Goal: Information Seeking & Learning: Learn about a topic

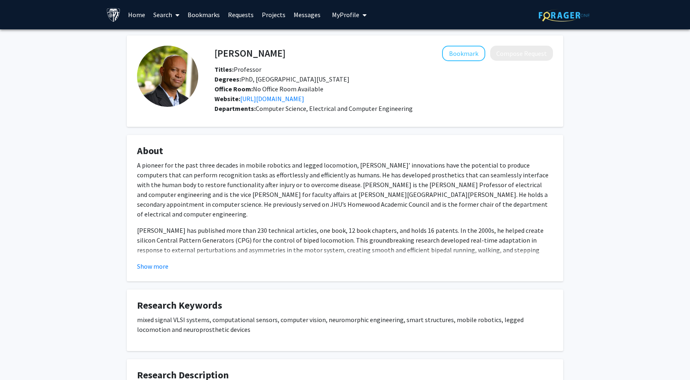
click at [449, 212] on div "A pioneer for the past three decades in mobile robotics and legged locomotion, …" at bounding box center [345, 333] width 416 height 346
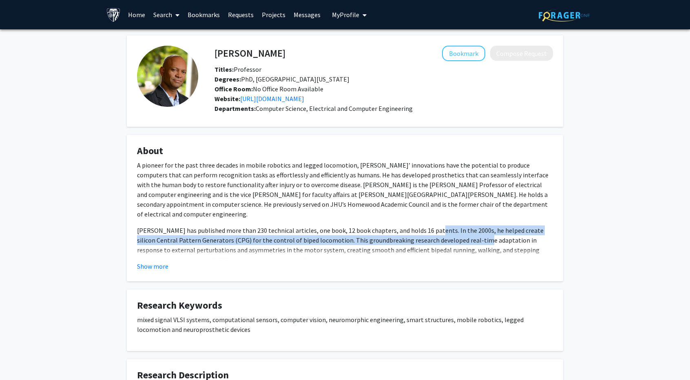
drag, startPoint x: 449, startPoint y: 212, endPoint x: 468, endPoint y: 227, distance: 24.3
click at [468, 227] on div "A pioneer for the past three decades in mobile robotics and legged locomotion, …" at bounding box center [345, 333] width 416 height 346
click at [468, 227] on span "[PERSON_NAME] has published more than 230 technical articles, one book, 12 book…" at bounding box center [340, 249] width 407 height 47
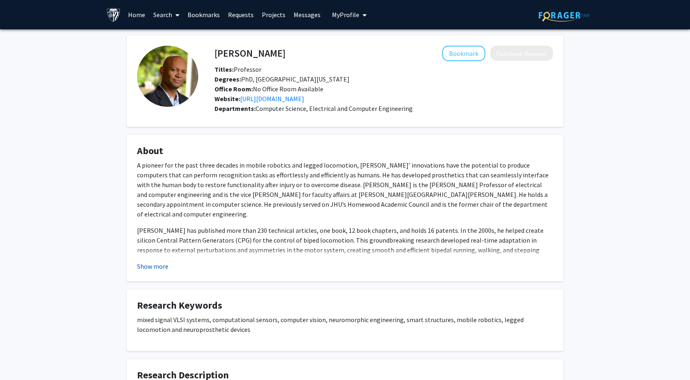
click at [153, 269] on button "Show more" at bounding box center [152, 266] width 31 height 10
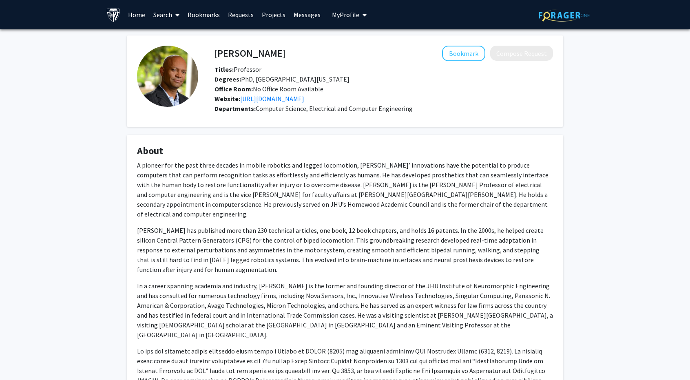
click at [327, 296] on p "In a career spanning academia and industry, [PERSON_NAME] is the former and fou…" at bounding box center [345, 310] width 416 height 59
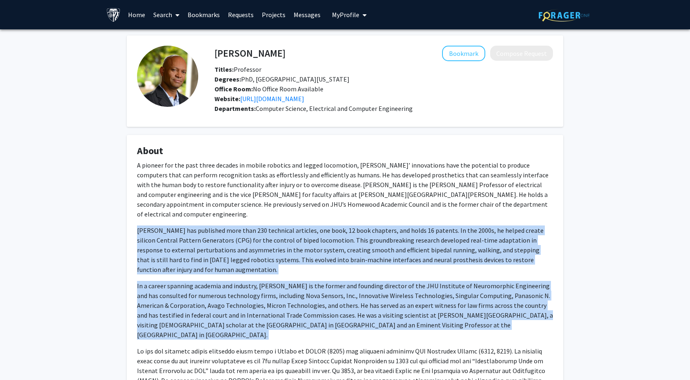
drag, startPoint x: 327, startPoint y: 296, endPoint x: 316, endPoint y: 257, distance: 40.7
click at [316, 257] on div "A pioneer for the past three decades in mobile robotics and legged locomotion, …" at bounding box center [345, 333] width 416 height 346
click at [316, 257] on p "[PERSON_NAME] has published more than 230 technical articles, one book, 12 book…" at bounding box center [345, 250] width 416 height 49
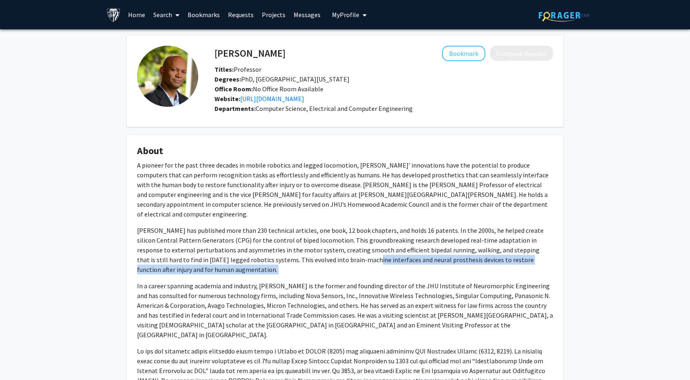
drag, startPoint x: 316, startPoint y: 257, endPoint x: 306, endPoint y: 250, distance: 12.0
click at [306, 250] on p "[PERSON_NAME] has published more than 230 technical articles, one book, 12 book…" at bounding box center [345, 250] width 416 height 49
click at [306, 250] on span "[PERSON_NAME] has published more than 230 technical articles, one book, 12 book…" at bounding box center [340, 249] width 407 height 47
